Goal: Obtain resource: Obtain resource

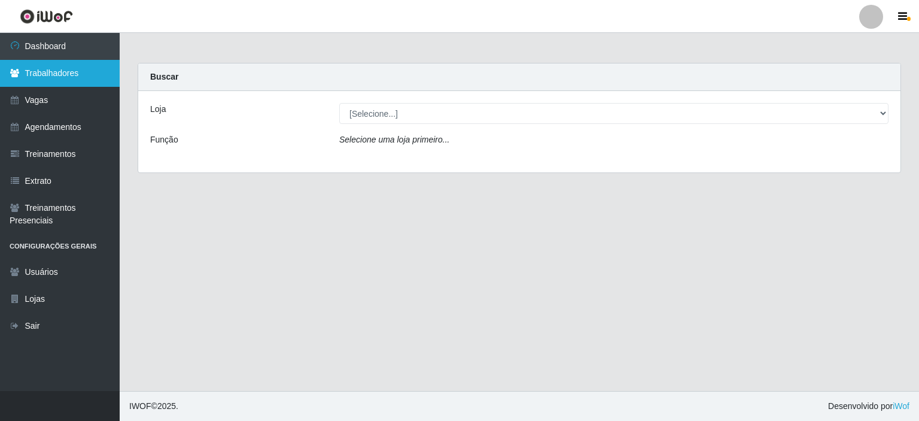
click at [76, 78] on link "Trabalhadores" at bounding box center [60, 73] width 120 height 27
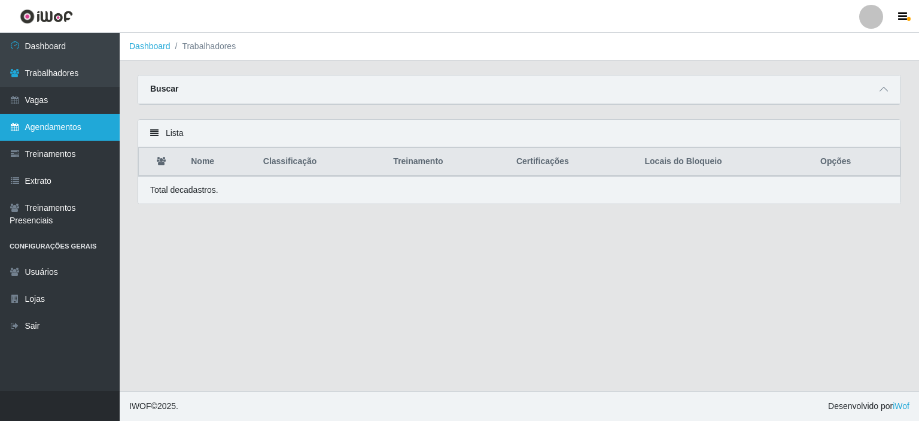
click at [74, 126] on link "Agendamentos" at bounding box center [60, 127] width 120 height 27
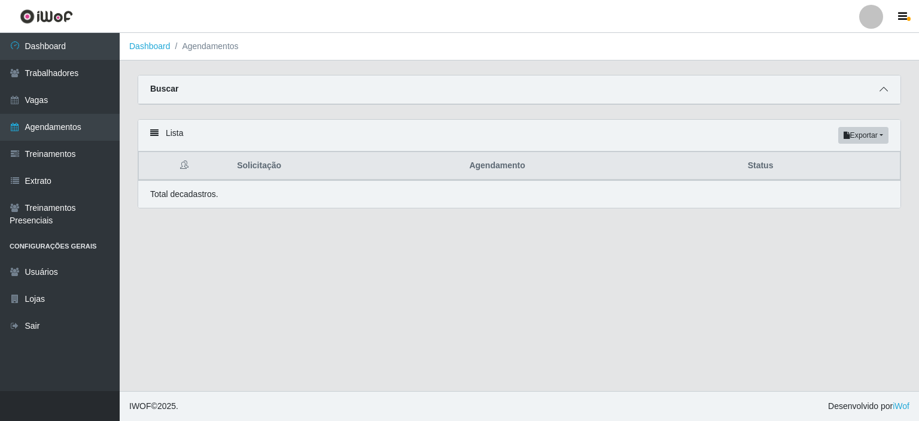
click at [882, 90] on icon at bounding box center [884, 89] width 8 height 8
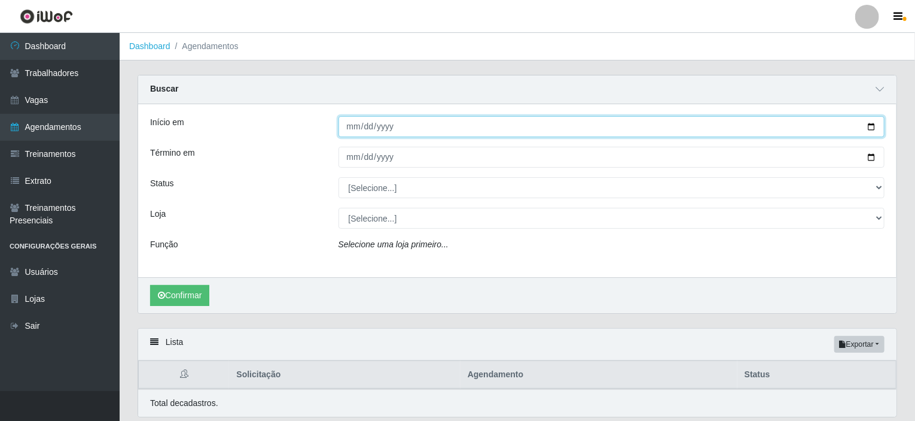
click at [437, 116] on input "Início em" at bounding box center [612, 126] width 547 height 21
click at [872, 126] on input "Início em" at bounding box center [612, 126] width 547 height 21
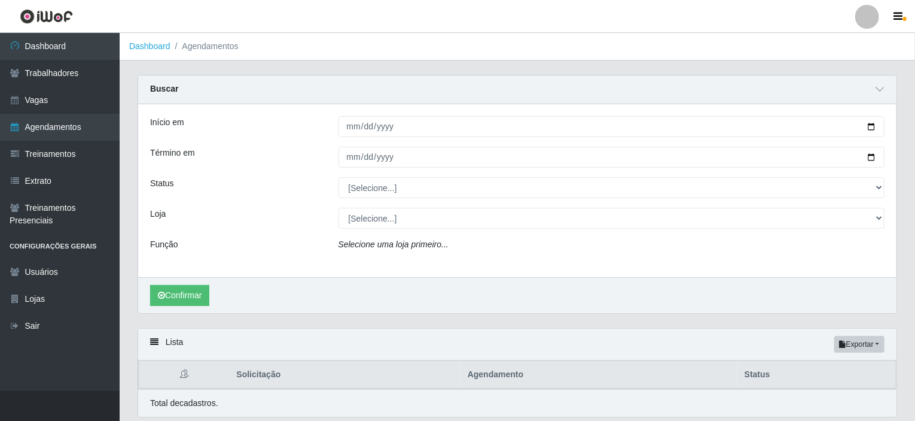
click at [317, 42] on ol "Dashboard Agendamentos" at bounding box center [518, 47] width 796 height 28
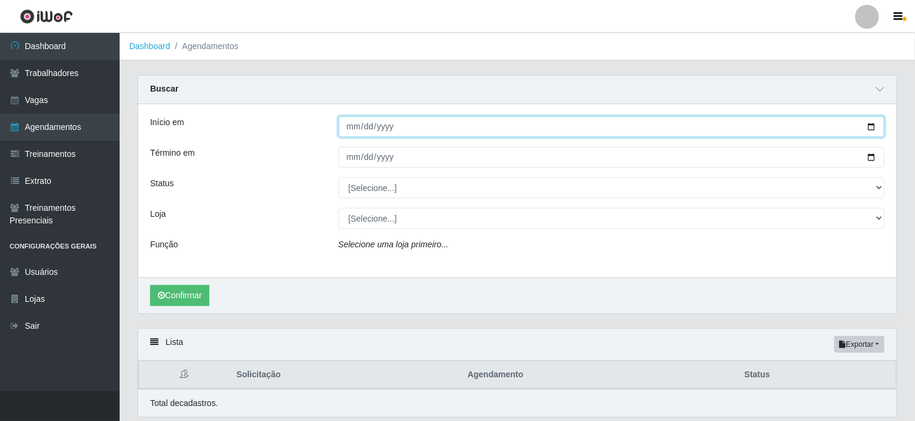
click at [400, 134] on input "Início em" at bounding box center [612, 126] width 547 height 21
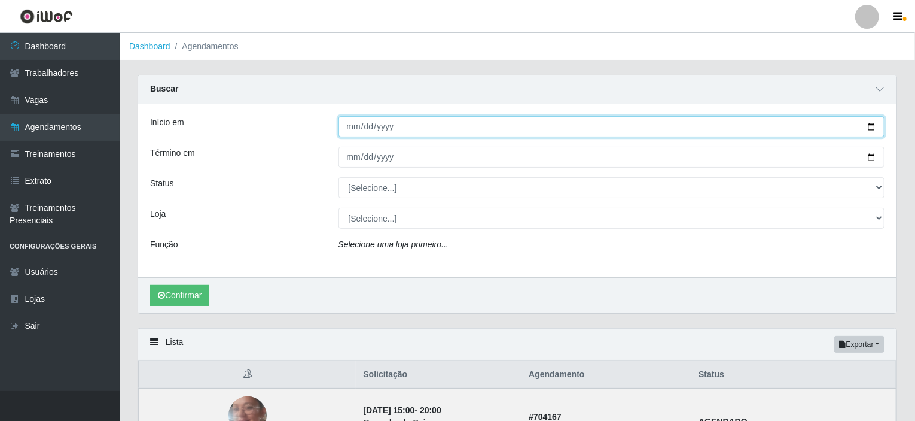
click at [872, 124] on input "Início em" at bounding box center [612, 126] width 547 height 21
type input "[DATE]"
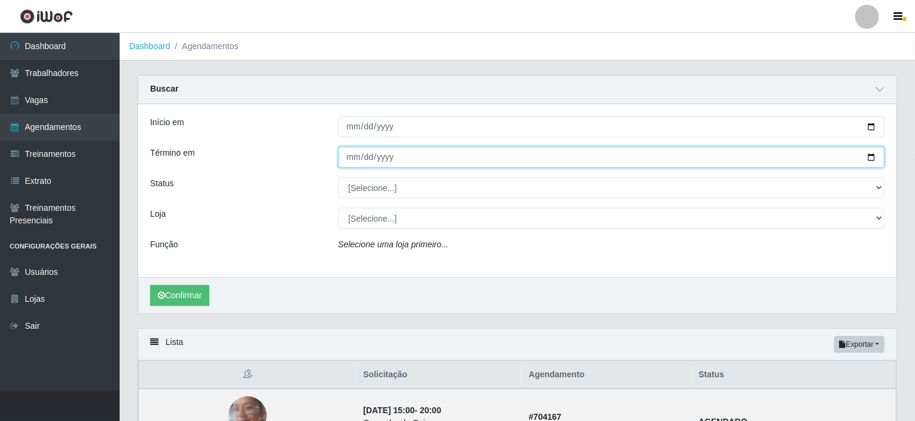
click at [423, 157] on input "Término em" at bounding box center [612, 157] width 547 height 21
click at [868, 158] on input "Término em" at bounding box center [612, 157] width 547 height 21
type input "[DATE]"
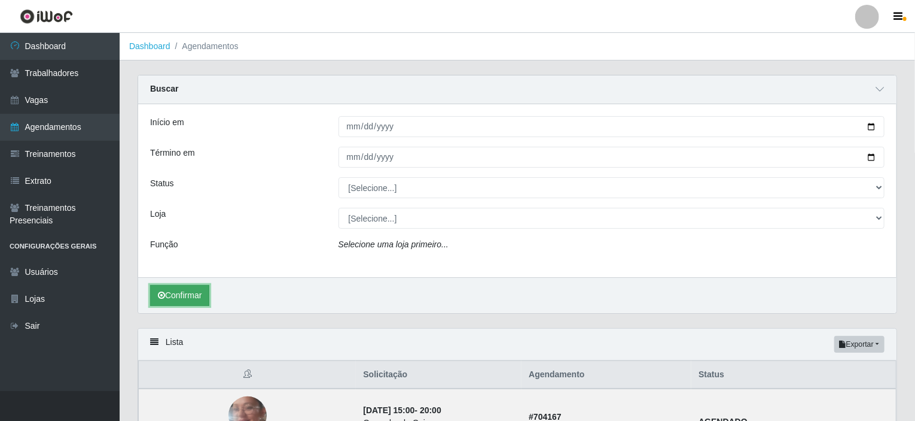
click at [179, 298] on button "Confirmar" at bounding box center [179, 295] width 59 height 21
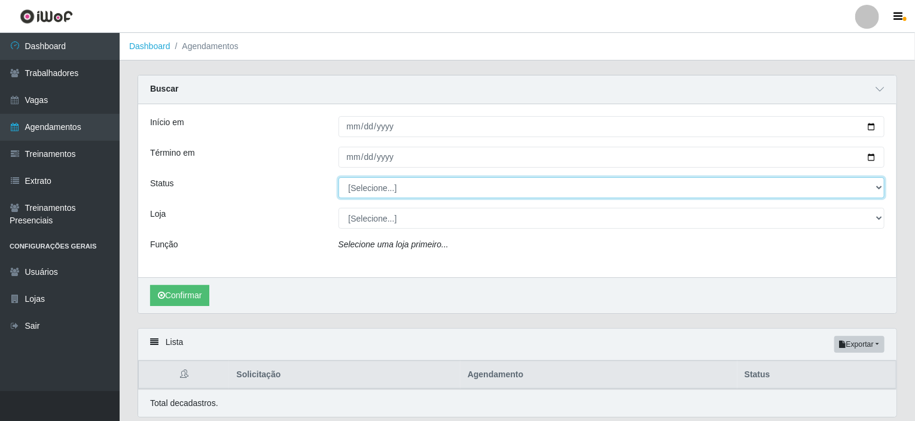
click at [383, 193] on select "[Selecione...] AGENDADO AGUARDANDO LIBERAR EM ANDAMENTO EM REVISÃO FINALIZADO C…" at bounding box center [612, 187] width 547 height 21
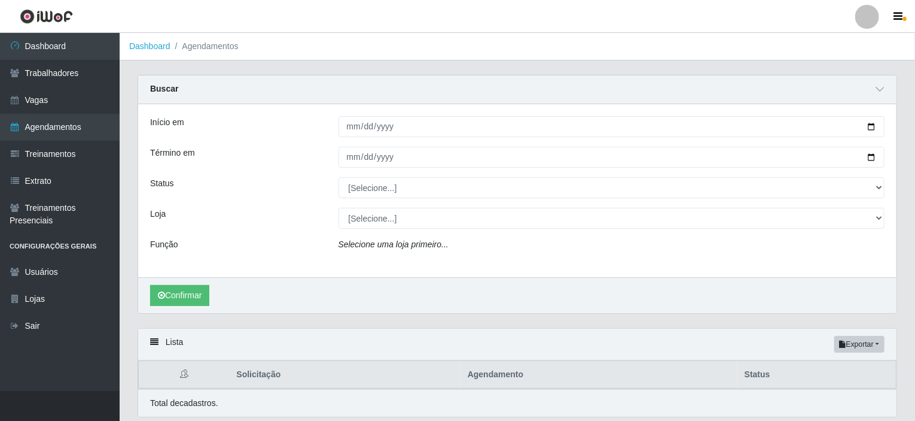
click at [252, 230] on div "Início em [DATE] Término em [DATE] Status [Selecione...] AGENDADO AGUARDANDO LI…" at bounding box center [517, 190] width 759 height 173
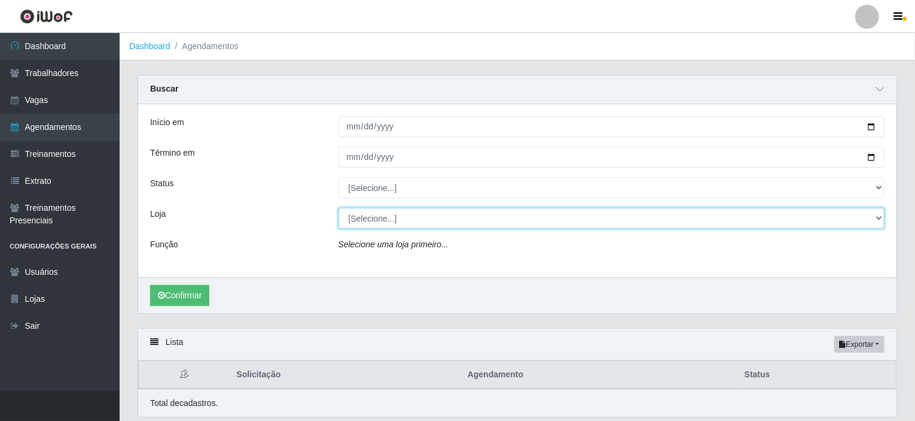
click at [377, 220] on select "[Selecione...] Rede Potiguar 4 - Extremoz Rede Potiguar 5 - Extremoz Rede Potig…" at bounding box center [612, 218] width 547 height 21
select select "78"
click at [339, 208] on select "[Selecione...] Rede Potiguar 4 - Extremoz Rede Potiguar 5 - Extremoz Rede Potig…" at bounding box center [612, 218] width 547 height 21
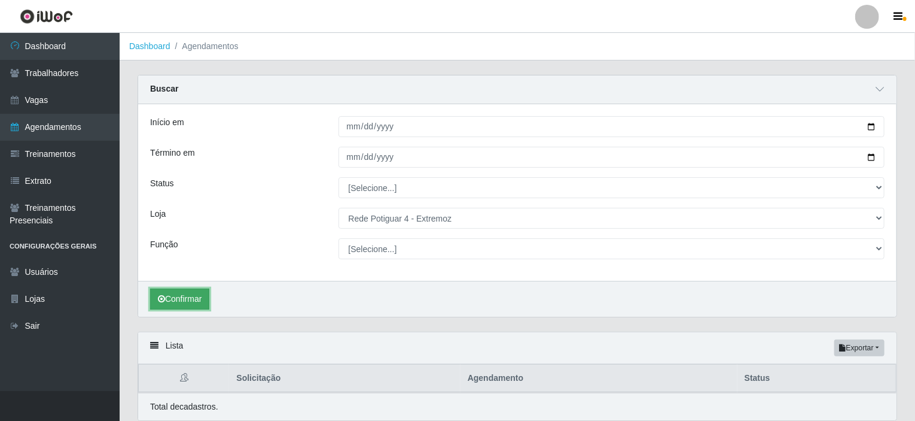
click at [184, 299] on button "Confirmar" at bounding box center [179, 298] width 59 height 21
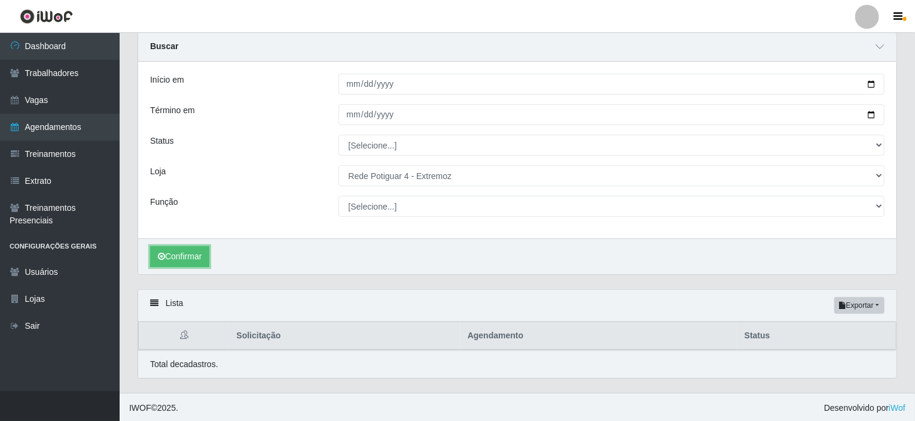
scroll to position [43, 0]
click at [172, 255] on button "Confirmar" at bounding box center [179, 255] width 59 height 21
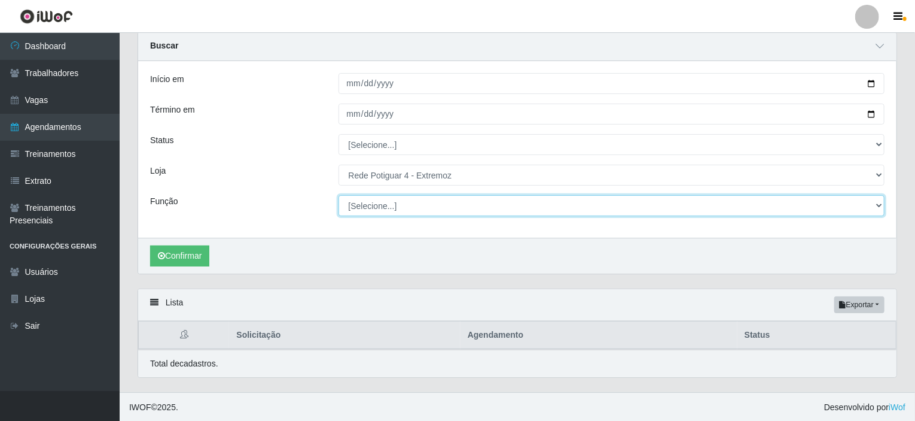
click at [769, 215] on select "[Selecione...] ASG Auxiliar de Estacionamento Balconista Embalador Operador de …" at bounding box center [612, 205] width 547 height 21
click at [339, 195] on select "[Selecione...] ASG Auxiliar de Estacionamento Balconista Embalador Operador de …" at bounding box center [612, 205] width 547 height 21
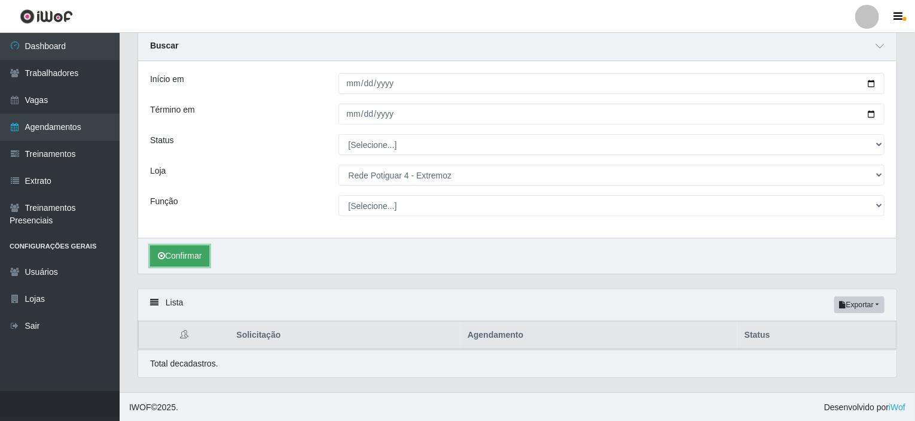
click at [190, 255] on button "Confirmar" at bounding box center [179, 255] width 59 height 21
click at [697, 306] on div "Lista Exportar PDF Excel" at bounding box center [517, 305] width 759 height 32
click at [878, 48] on icon at bounding box center [880, 46] width 8 height 8
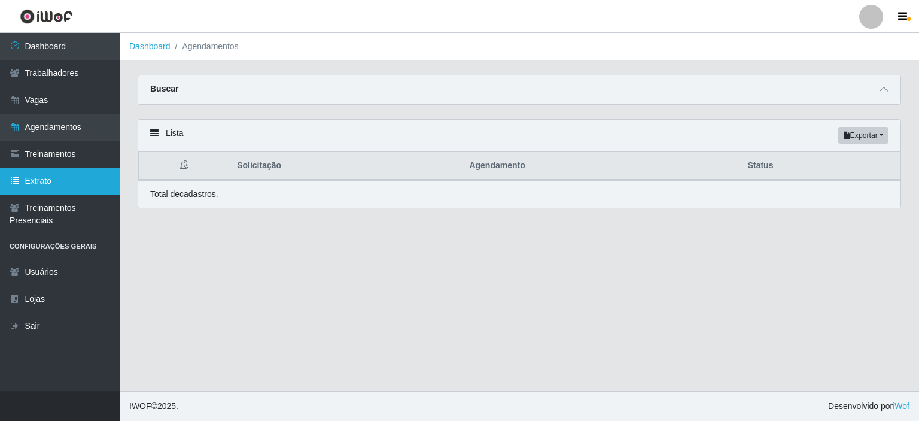
click at [52, 176] on link "Extrato" at bounding box center [60, 181] width 120 height 27
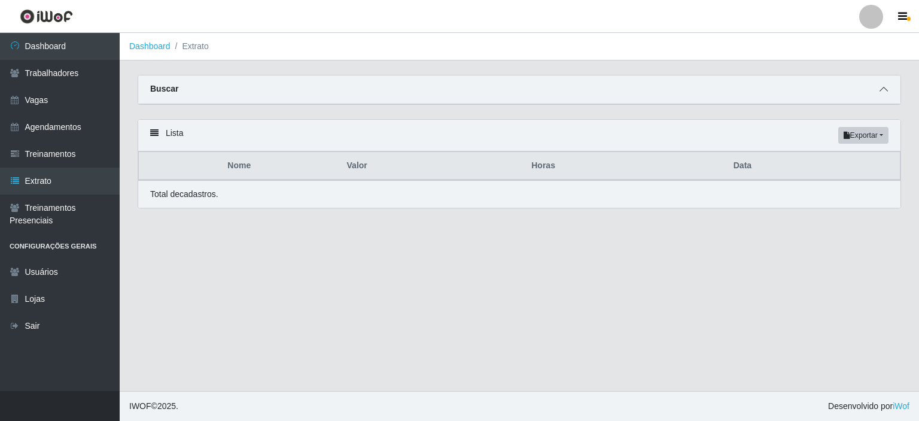
click at [886, 83] on span at bounding box center [884, 90] width 14 height 14
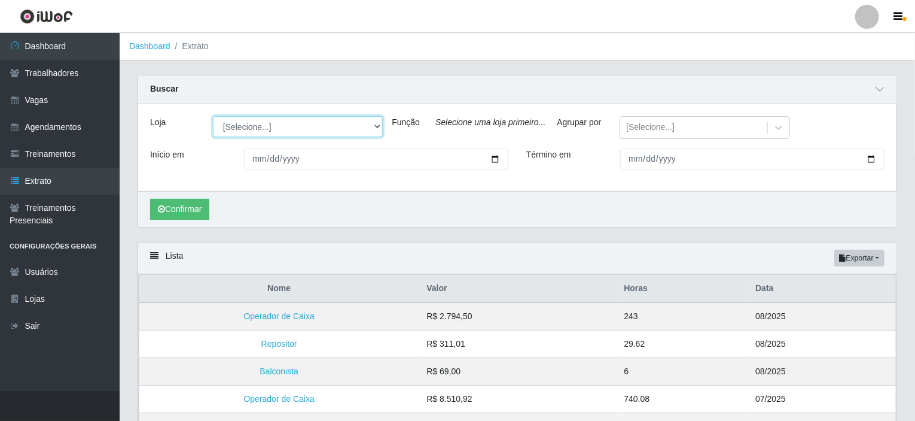
click at [343, 122] on select "[Selecione...] Rede Potiguar 4 - Extremoz Rede Potiguar 5 - Extremoz Rede Potig…" at bounding box center [298, 126] width 170 height 21
select select "78"
click at [213, 116] on select "[Selecione...] Rede Potiguar 4 - Extremoz Rede Potiguar 5 - Extremoz Rede Potig…" at bounding box center [298, 126] width 170 height 21
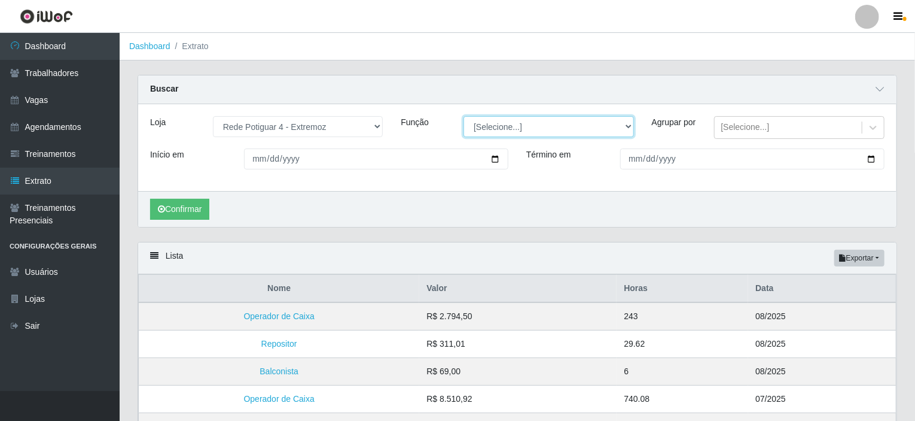
click at [549, 133] on select "[Selecione...] ASG Auxiliar de Estacionamento Balconista Embalador Operador de …" at bounding box center [549, 126] width 170 height 21
click at [550, 133] on select "[Selecione...] ASG Auxiliar de Estacionamento Balconista Embalador Operador de …" at bounding box center [549, 126] width 170 height 21
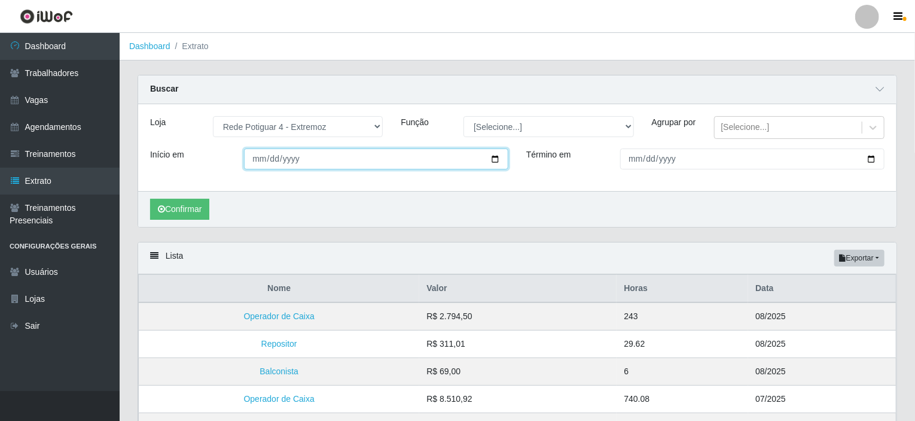
click at [386, 157] on input "Início em" at bounding box center [376, 158] width 264 height 21
click at [492, 165] on input "Início em" at bounding box center [376, 158] width 264 height 21
type input "[DATE]"
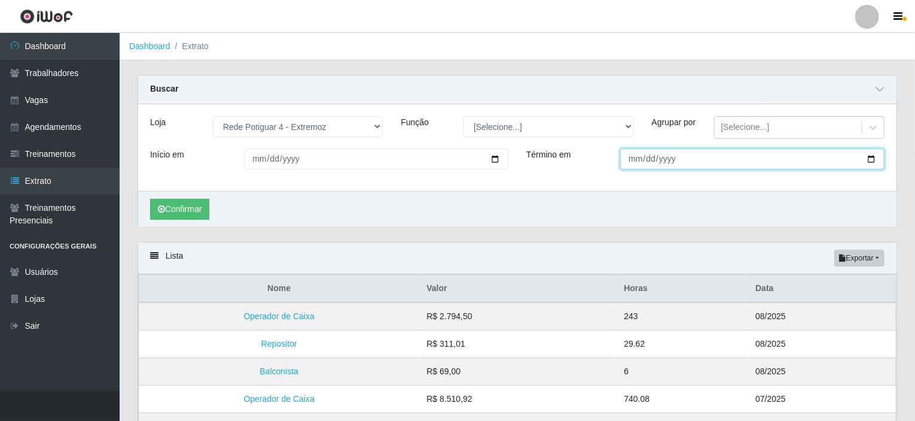
click at [719, 169] on input "Término em" at bounding box center [752, 158] width 264 height 21
click at [871, 162] on input "Término em" at bounding box center [752, 158] width 264 height 21
type input "[DATE]"
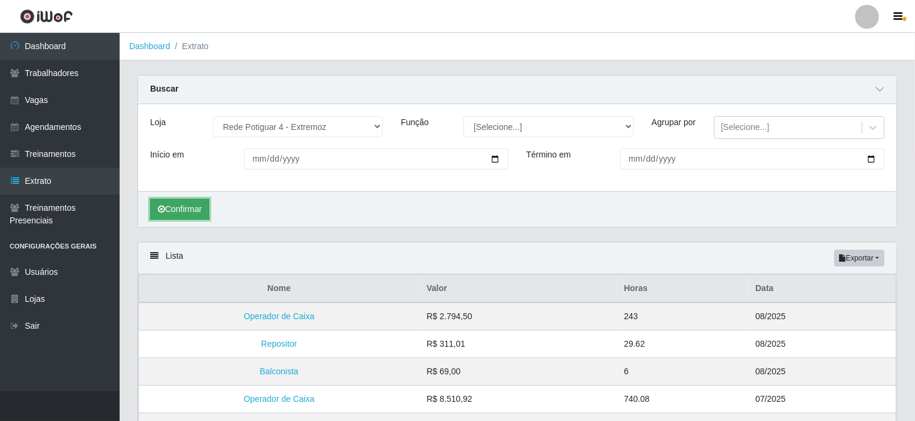
click at [196, 218] on button "Confirmar" at bounding box center [179, 209] width 59 height 21
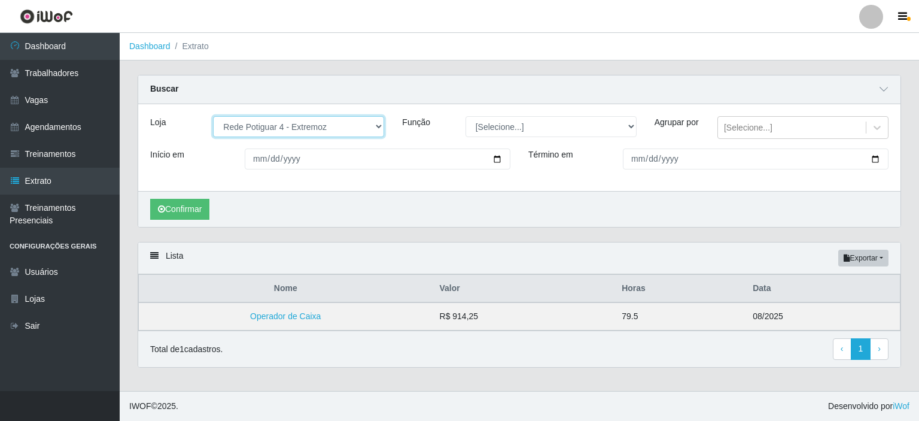
click at [365, 129] on select "[Selecione...] Rede Potiguar 4 - Extremoz Rede Potiguar 5 - Extremoz Rede Potig…" at bounding box center [298, 126] width 171 height 21
click at [213, 116] on select "[Selecione...] Rede Potiguar 4 - Extremoz Rede Potiguar 5 - Extremoz Rede Potig…" at bounding box center [298, 126] width 171 height 21
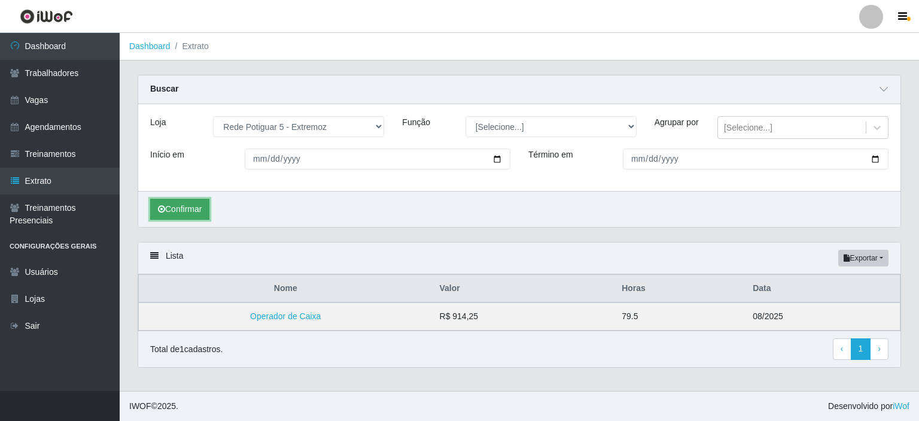
click at [193, 212] on button "Confirmar" at bounding box center [179, 209] width 59 height 21
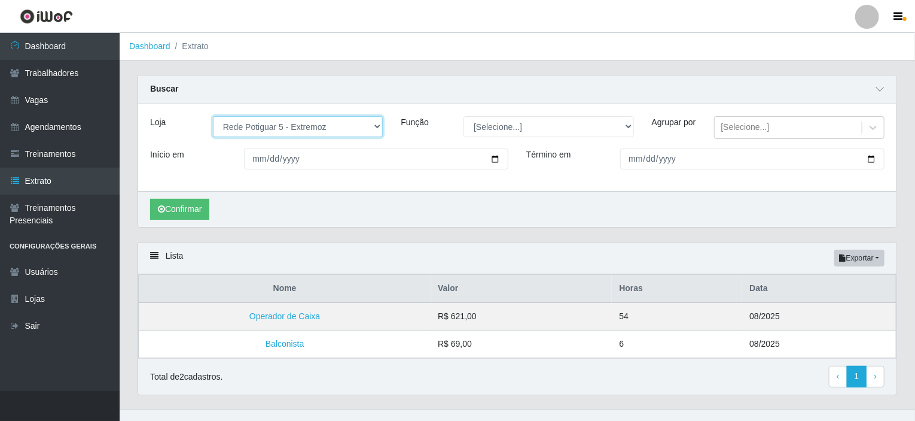
click at [317, 128] on select "[Selecione...] Rede Potiguar 4 - Extremoz Rede Potiguar 5 - Extremoz Rede Potig…" at bounding box center [298, 126] width 170 height 21
select select "80"
click at [213, 116] on select "[Selecione...] Rede Potiguar 4 - Extremoz Rede Potiguar 5 - Extremoz Rede Potig…" at bounding box center [298, 126] width 170 height 21
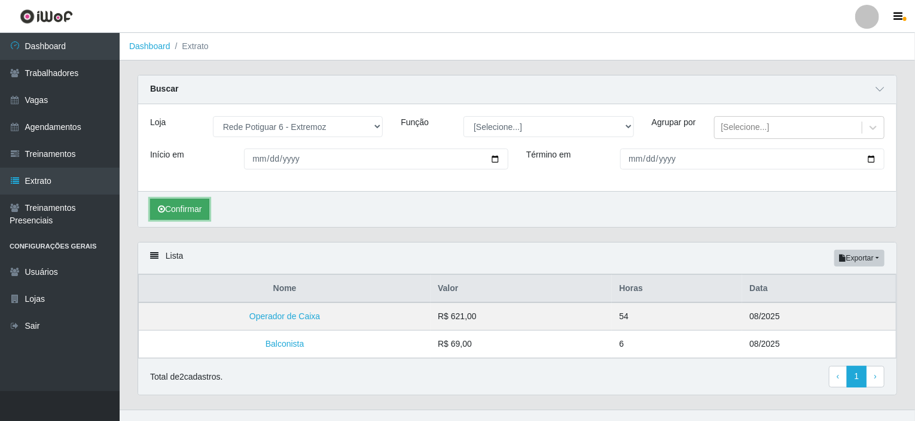
click at [180, 215] on button "Confirmar" at bounding box center [179, 209] width 59 height 21
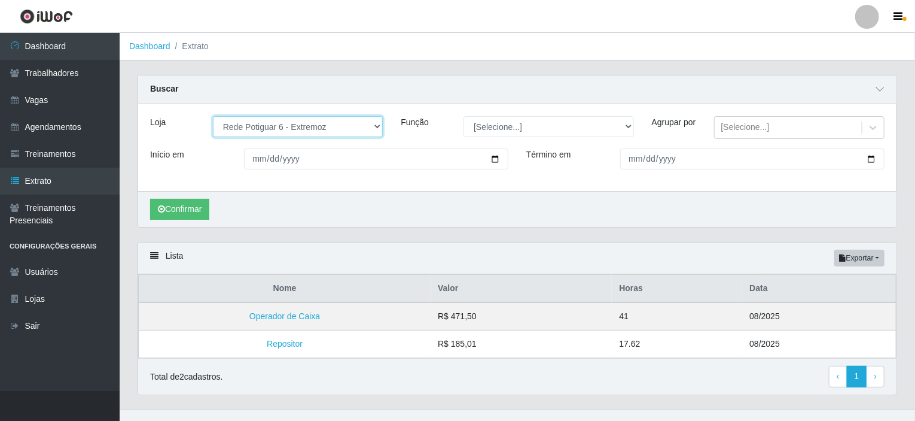
click at [342, 124] on select "[Selecione...] Rede Potiguar 4 - Extremoz Rede Potiguar 5 - Extremoz Rede Potig…" at bounding box center [298, 126] width 170 height 21
click at [213, 116] on select "[Selecione...] Rede Potiguar 4 - Extremoz Rede Potiguar 5 - Extremoz Rede Potig…" at bounding box center [298, 126] width 170 height 21
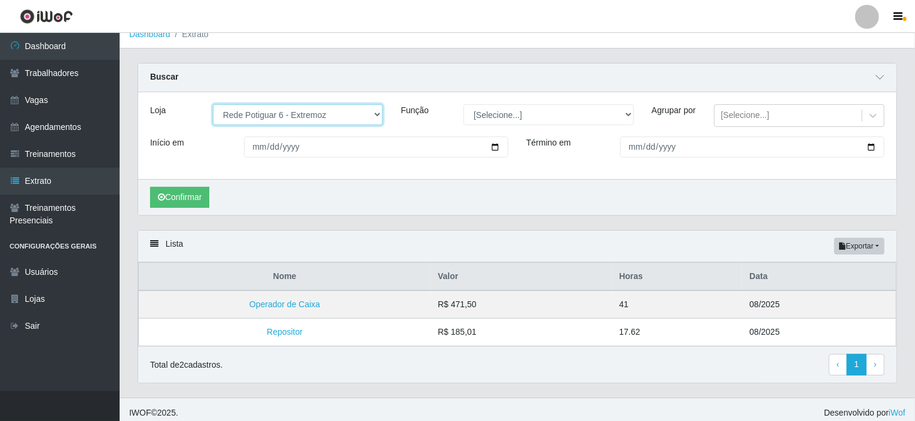
scroll to position [23, 0]
